Goal: Task Accomplishment & Management: Manage account settings

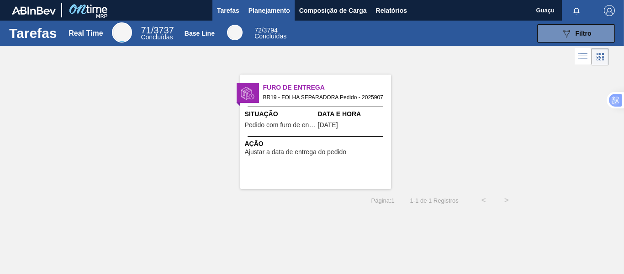
click at [263, 12] on span "Planejamento" at bounding box center [270, 10] width 42 height 11
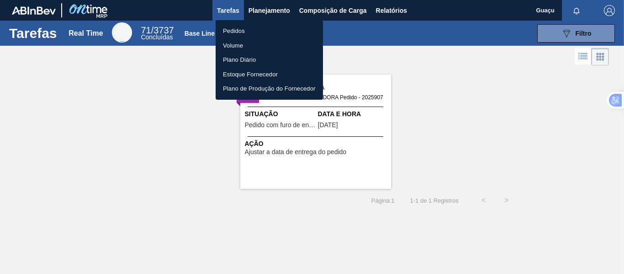
click at [247, 32] on li "Pedidos" at bounding box center [269, 31] width 107 height 15
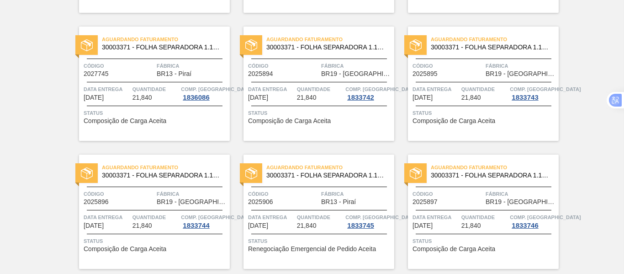
scroll to position [340, 0]
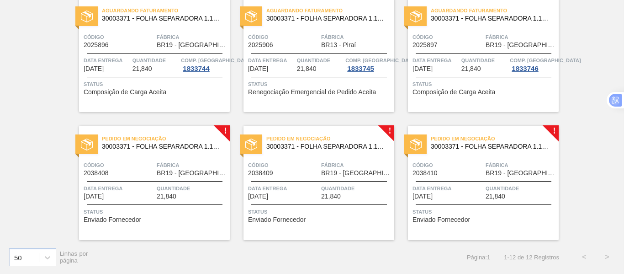
click at [177, 176] on div "Pedido em Negociação 30003371 - FOLHA SEPARADORA 1.175 mm x 980 mm; Código 2038…" at bounding box center [154, 183] width 151 height 114
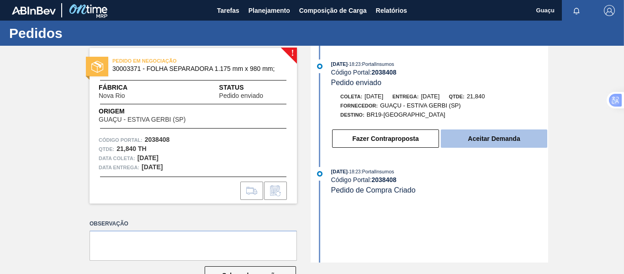
click at [467, 136] on button "Aceitar Demanda" at bounding box center [494, 138] width 106 height 18
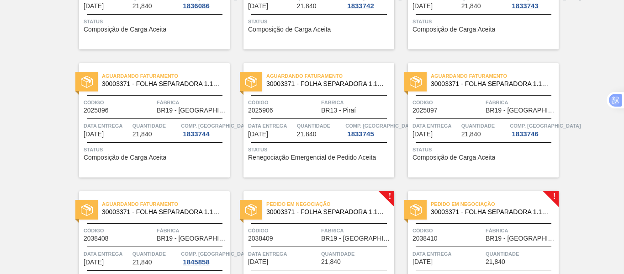
scroll to position [340, 0]
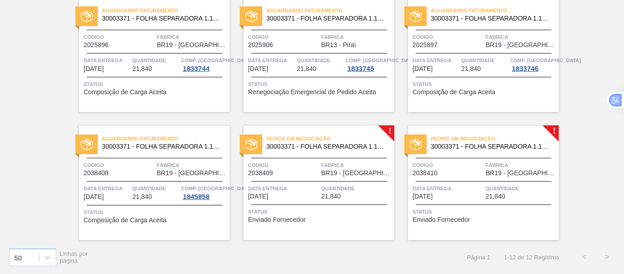
click at [341, 193] on div "Quantidade 21,840" at bounding box center [356, 192] width 71 height 16
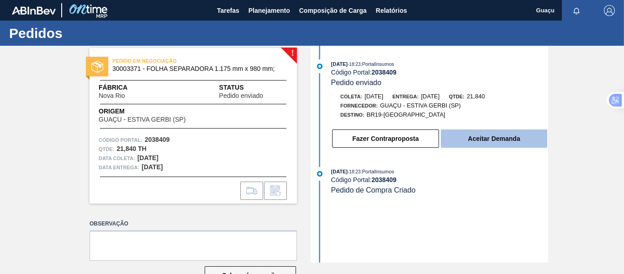
click at [491, 137] on button "Aceitar Demanda" at bounding box center [494, 138] width 106 height 18
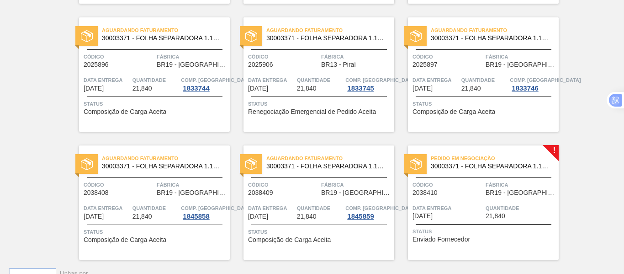
scroll to position [340, 0]
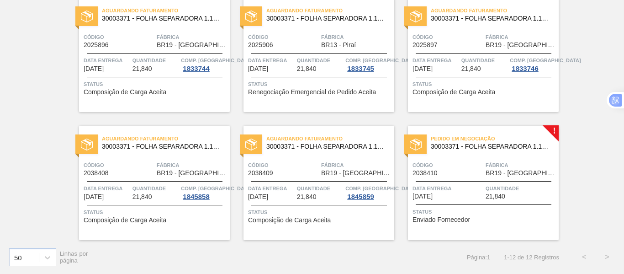
click at [460, 170] on span "Código" at bounding box center [448, 164] width 71 height 9
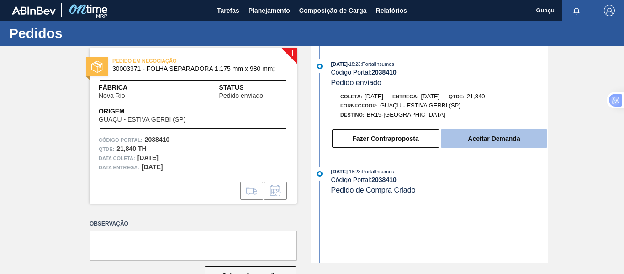
click at [485, 140] on button "Aceitar Demanda" at bounding box center [494, 138] width 106 height 18
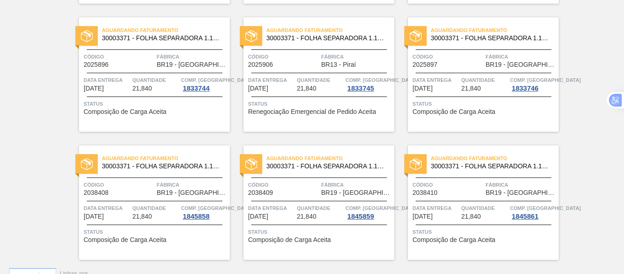
scroll to position [340, 0]
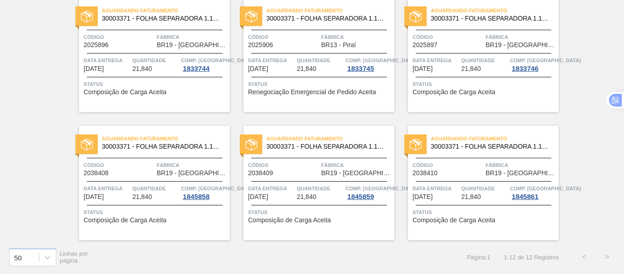
click at [167, 189] on span "Quantidade" at bounding box center [156, 188] width 47 height 9
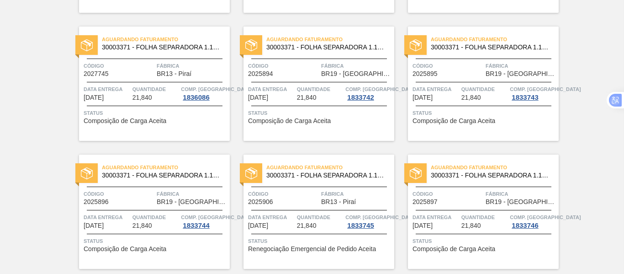
scroll to position [340, 0]
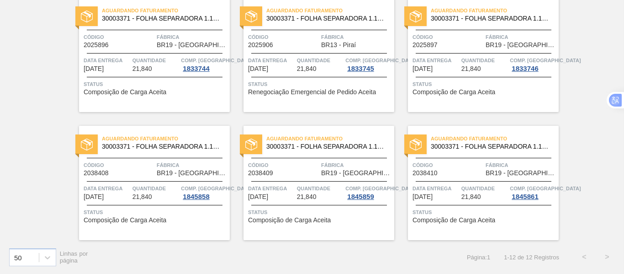
click at [325, 175] on span "BR19 - [GEOGRAPHIC_DATA]" at bounding box center [356, 173] width 71 height 7
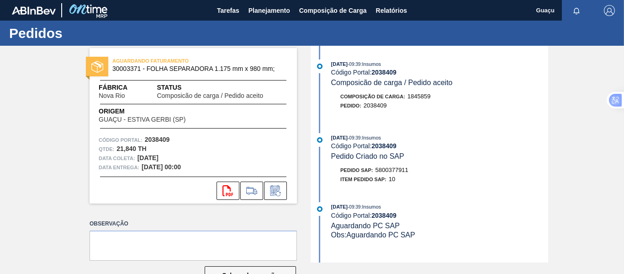
scroll to position [28, 0]
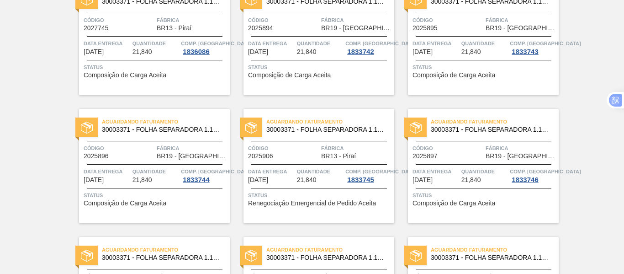
scroll to position [340, 0]
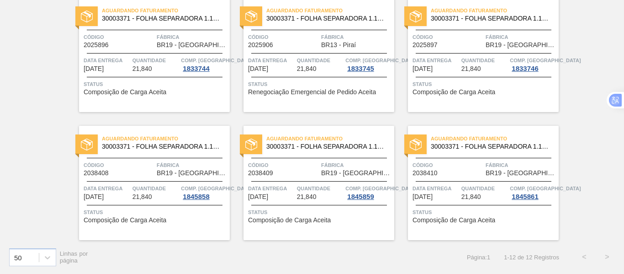
click at [464, 178] on div "Aguardando Faturamento 30003371 - FOLHA SEPARADORA 1.175 mm x 980 mm; Código 20…" at bounding box center [483, 183] width 151 height 114
